Goal: Transaction & Acquisition: Download file/media

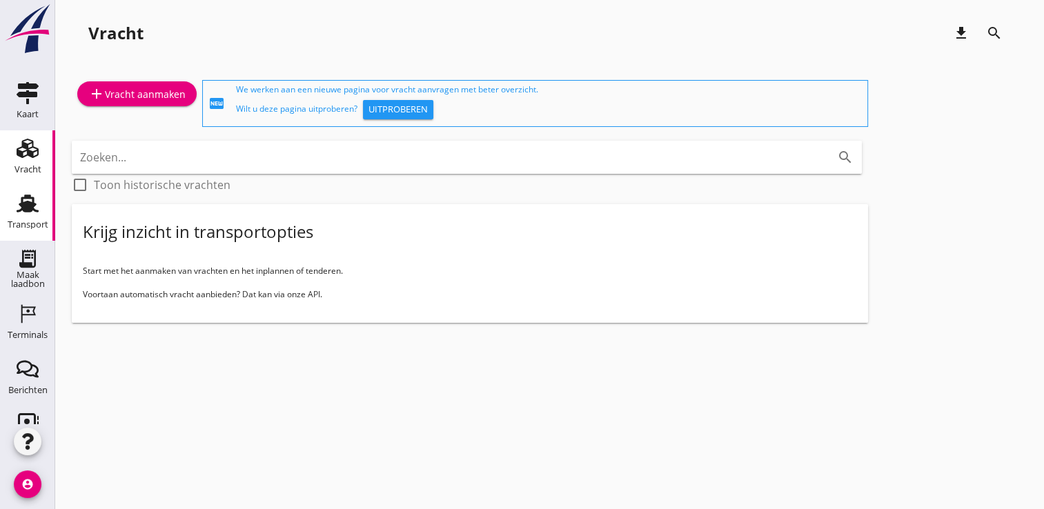
click at [14, 230] on div "Transport" at bounding box center [28, 224] width 41 height 19
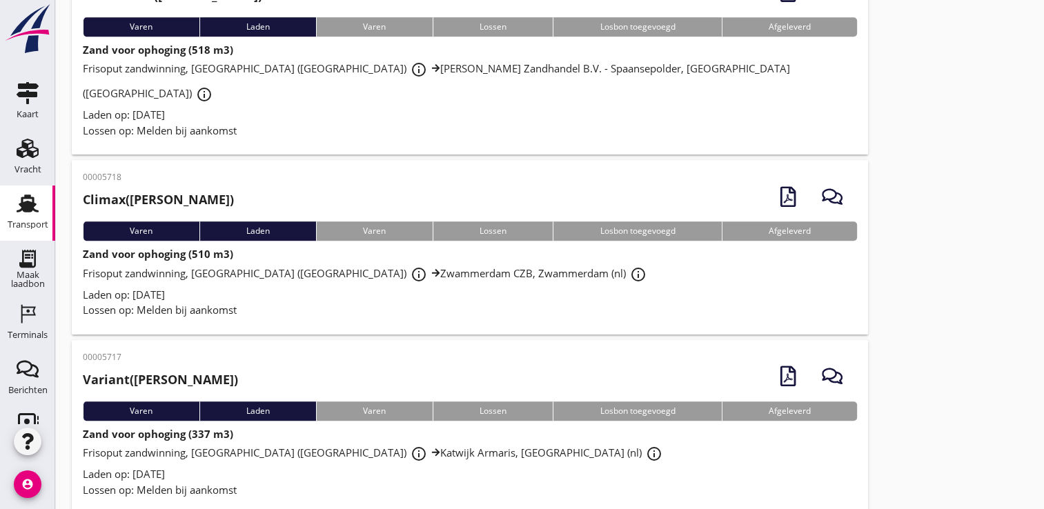
scroll to position [903, 0]
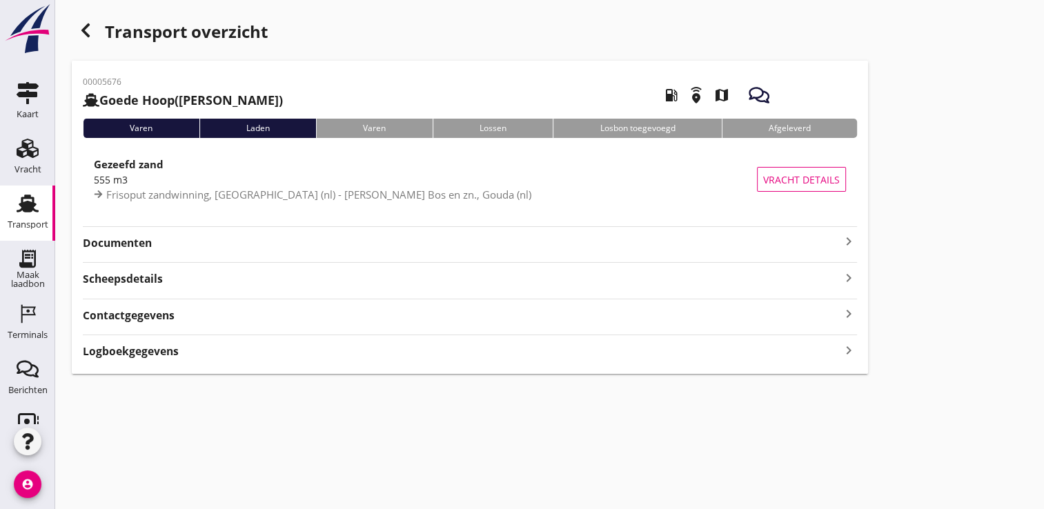
click at [651, 239] on strong "Documenten" at bounding box center [462, 243] width 758 height 16
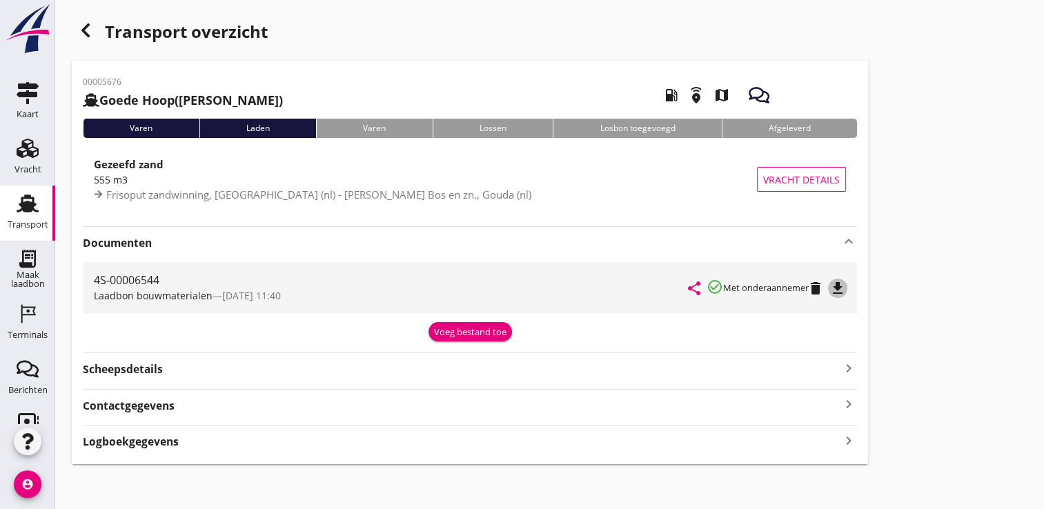
click at [846, 287] on icon "file_download" at bounding box center [837, 288] width 17 height 17
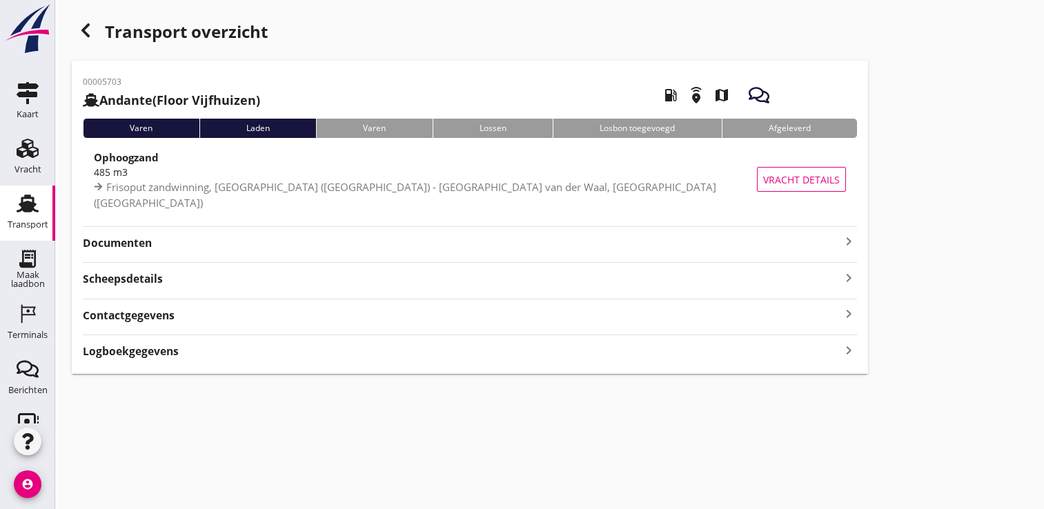
click at [832, 235] on strong "Documenten" at bounding box center [462, 243] width 758 height 16
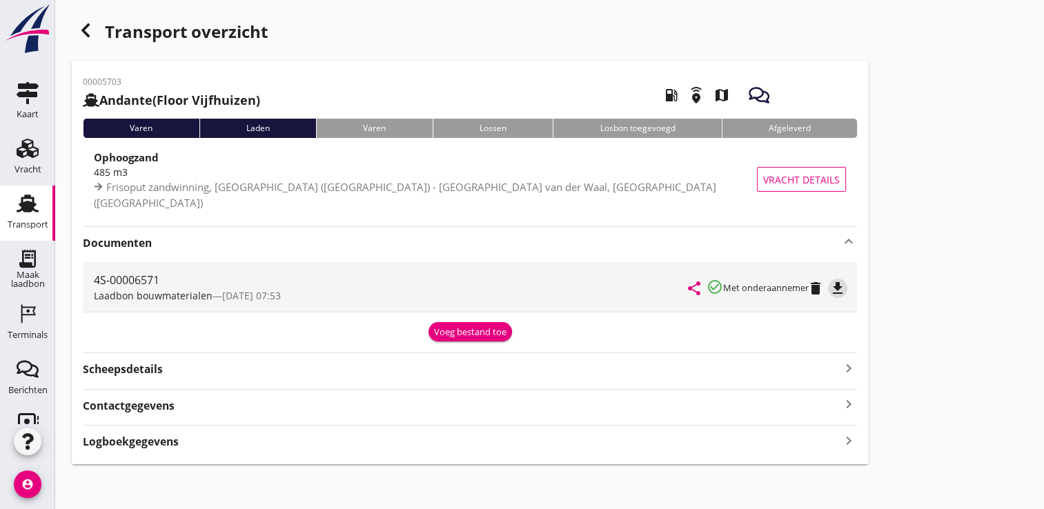
click at [845, 288] on icon "file_download" at bounding box center [837, 288] width 17 height 17
